Goal: Task Accomplishment & Management: Use online tool/utility

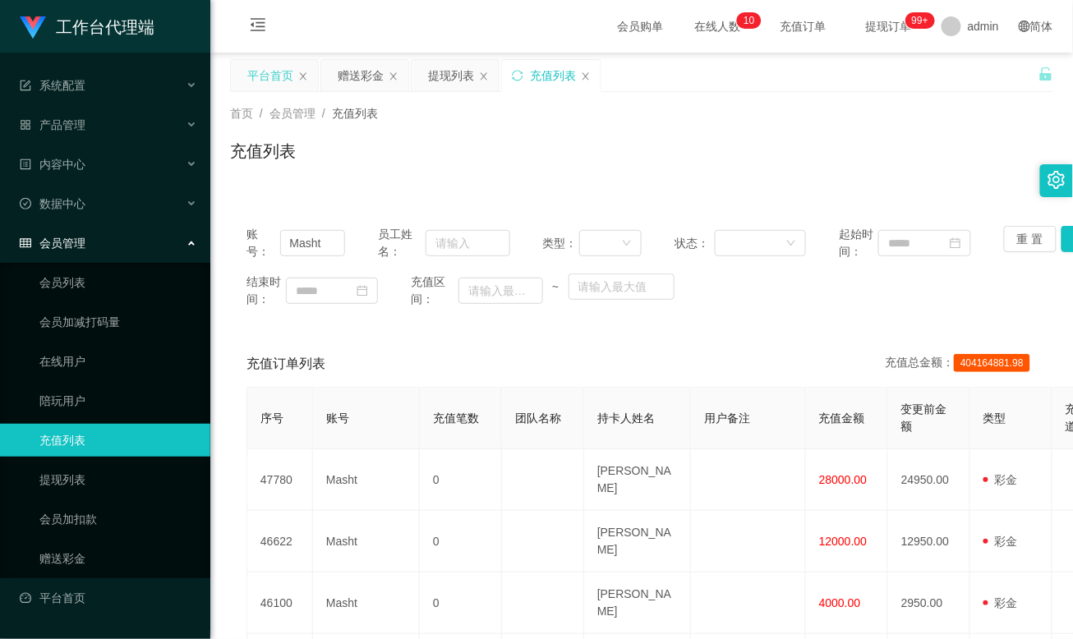
click at [274, 74] on div "平台首页" at bounding box center [270, 75] width 46 height 31
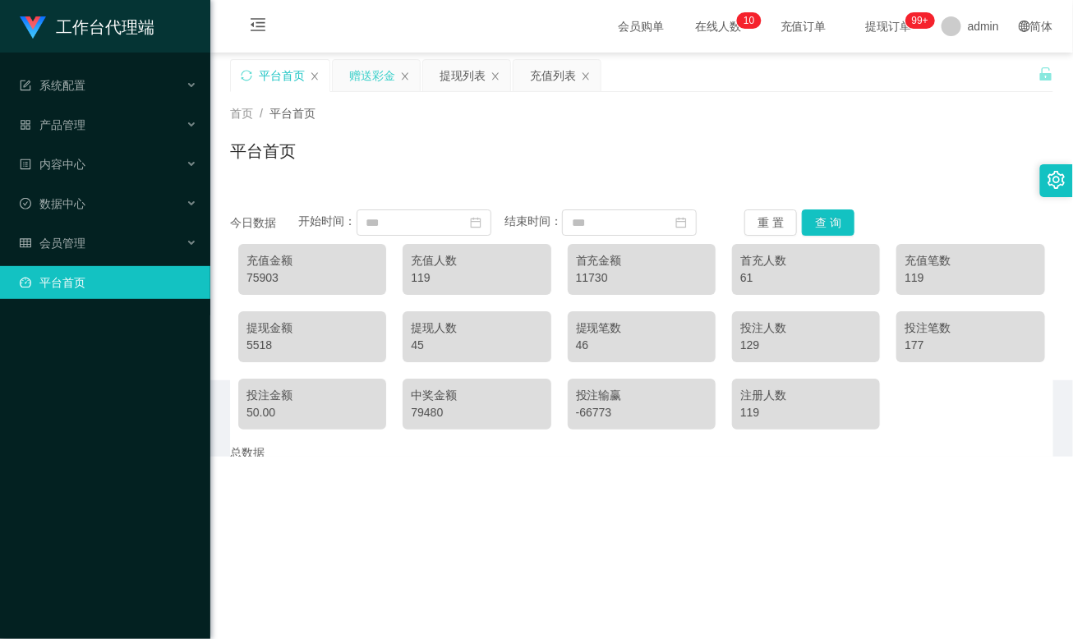
click at [371, 73] on div "赠送彩金" at bounding box center [372, 75] width 46 height 31
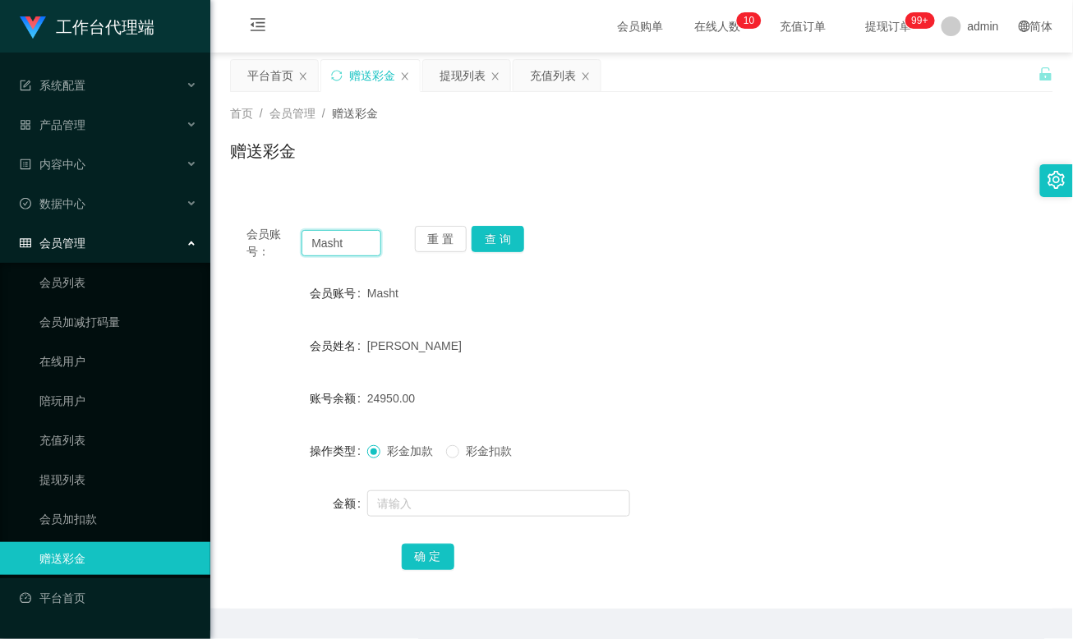
click at [323, 237] on input "Masht" at bounding box center [340, 243] width 79 height 26
paste input "80838356"
type input "80838356"
click at [509, 235] on button "查 询" at bounding box center [498, 239] width 53 height 26
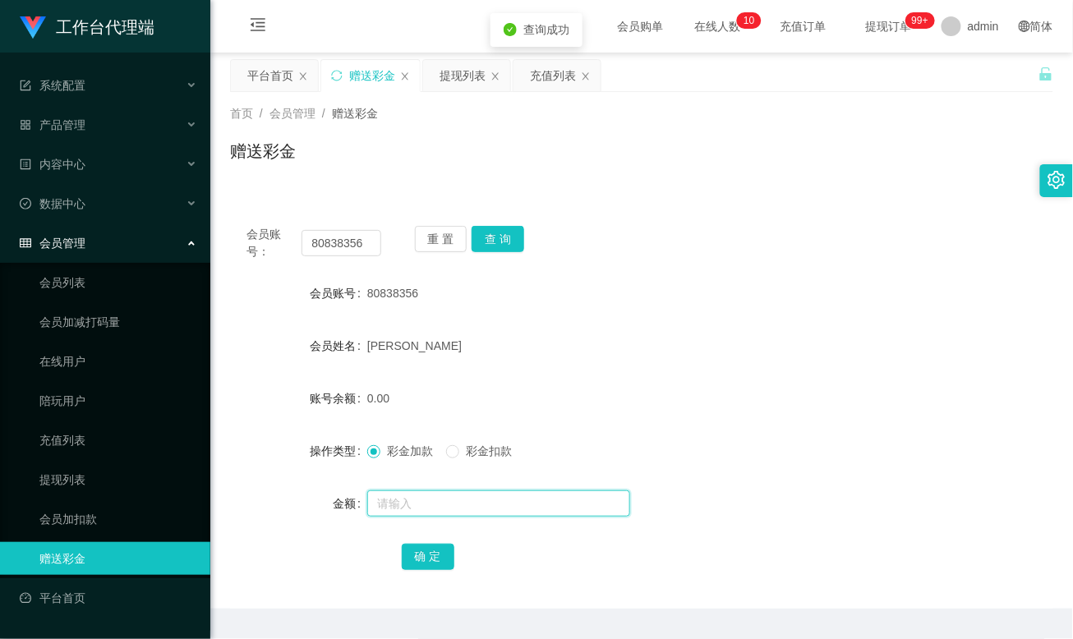
click at [417, 507] on input "text" at bounding box center [498, 503] width 263 height 26
type input "500"
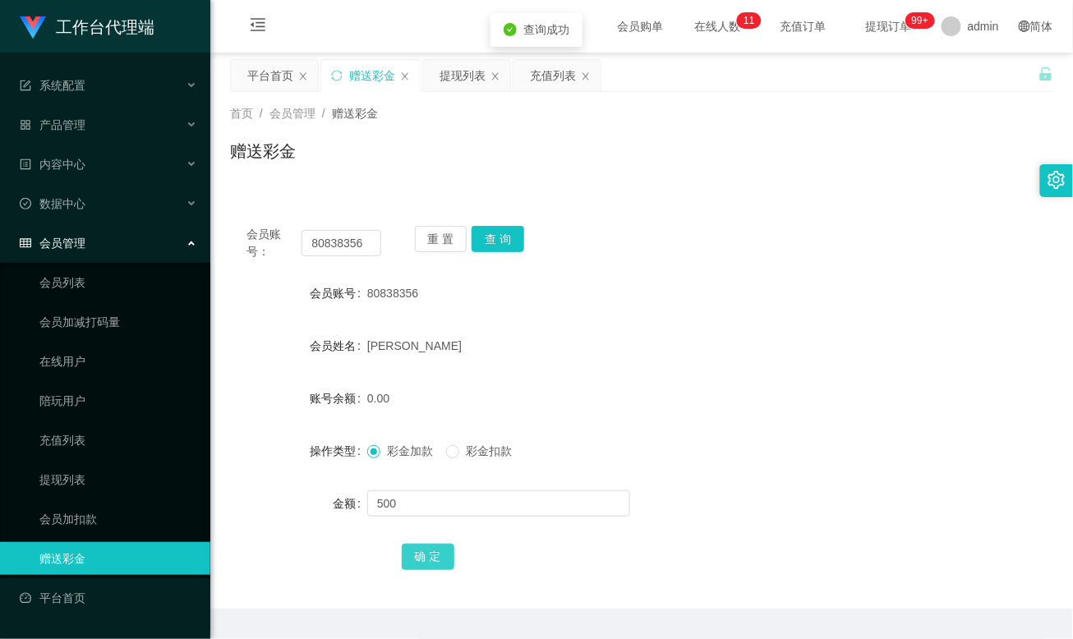
click at [430, 549] on button "确 定" at bounding box center [428, 557] width 53 height 26
